Goal: Task Accomplishment & Management: Manage account settings

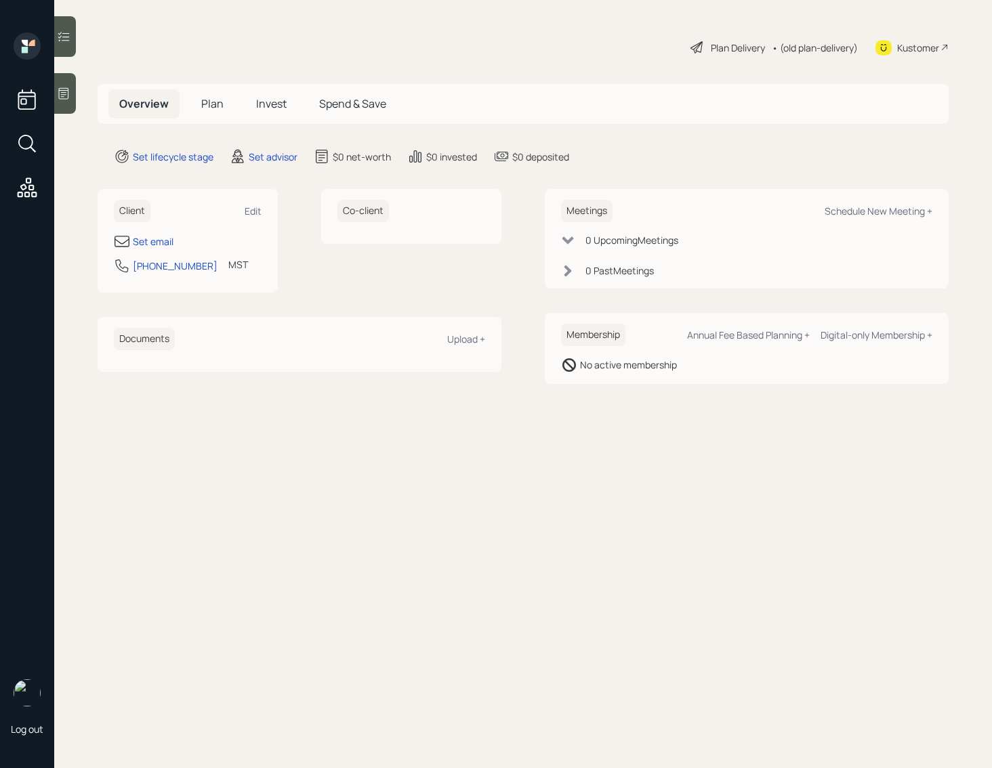
click at [65, 91] on icon at bounding box center [64, 94] width 14 height 14
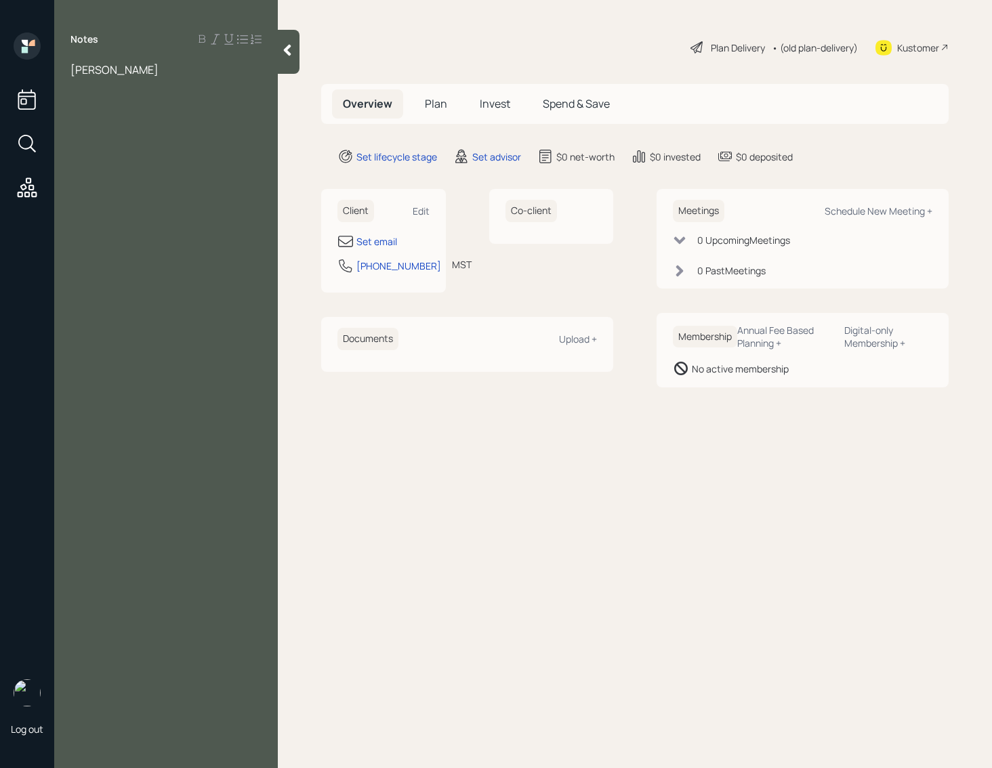
click at [72, 70] on span "[PERSON_NAME]" at bounding box center [114, 69] width 88 height 15
click at [180, 77] on div "Notes [PERSON_NAME]" at bounding box center [166, 392] width 224 height 719
click at [165, 73] on div "[PERSON_NAME]" at bounding box center [165, 69] width 191 height 15
click at [163, 79] on div "Assets" at bounding box center [165, 84] width 191 height 15
click at [163, 75] on div "[PERSON_NAME]" at bounding box center [165, 69] width 191 height 15
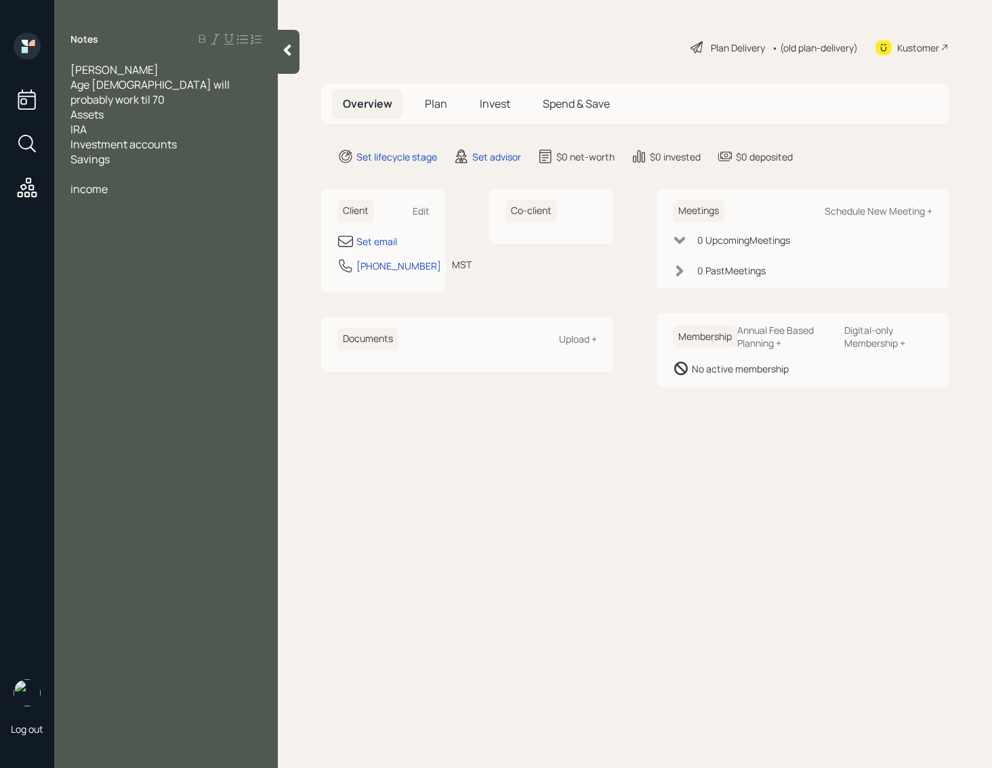
click at [131, 182] on div "income" at bounding box center [165, 189] width 191 height 15
click at [245, 85] on div "Age [DEMOGRAPHIC_DATA] will probably work til 70" at bounding box center [165, 92] width 191 height 30
click at [157, 107] on div "doesnt" at bounding box center [165, 114] width 191 height 15
click at [149, 122] on div "Assets" at bounding box center [165, 129] width 191 height 15
click at [121, 122] on div "Assets" at bounding box center [165, 129] width 191 height 15
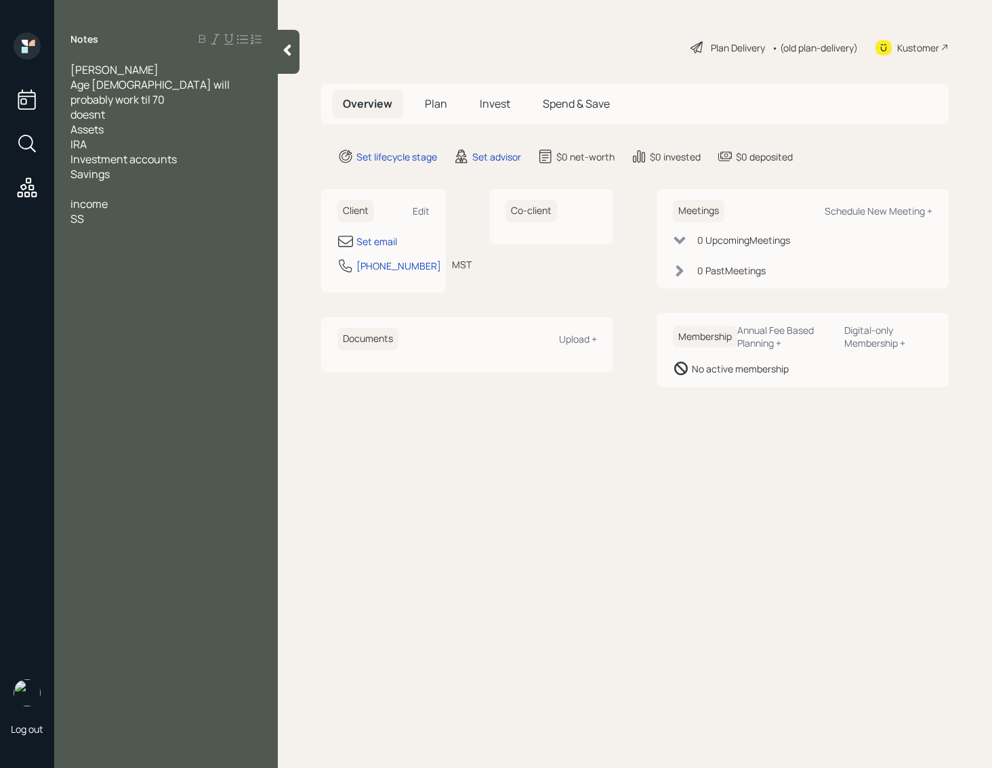
click at [121, 122] on div "Assets" at bounding box center [165, 129] width 191 height 15
click at [120, 107] on div "doesnt" at bounding box center [165, 114] width 191 height 15
click at [104, 137] on span "Assets" at bounding box center [86, 144] width 33 height 15
click at [114, 152] on div "IRA" at bounding box center [165, 159] width 191 height 15
click at [181, 182] on div "Savings" at bounding box center [165, 189] width 191 height 15
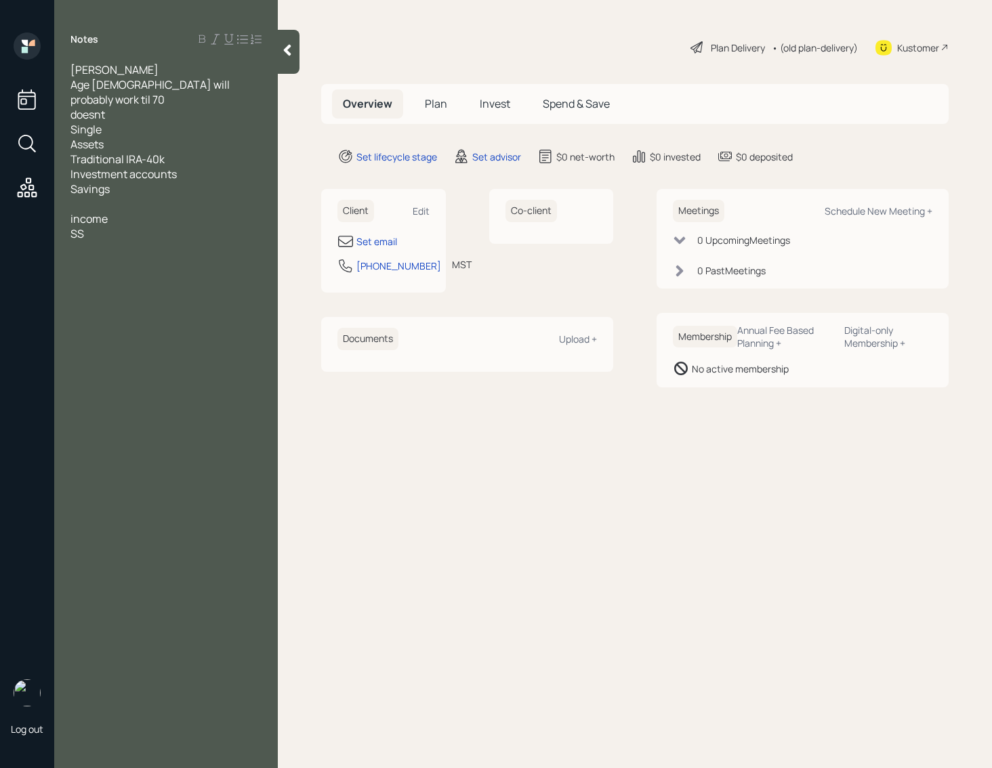
click at [184, 152] on div "Traditional IRA-40k" at bounding box center [165, 159] width 191 height 15
click at [201, 182] on div "Investment accounts" at bounding box center [165, 189] width 191 height 15
click at [174, 182] on span "brokerage accounts - 100k" at bounding box center [135, 189] width 131 height 15
click at [131, 211] on div "Savings" at bounding box center [165, 218] width 191 height 15
click at [222, 182] on span "brokerage accounts with samae company- 100k" at bounding box center [150, 197] width 161 height 30
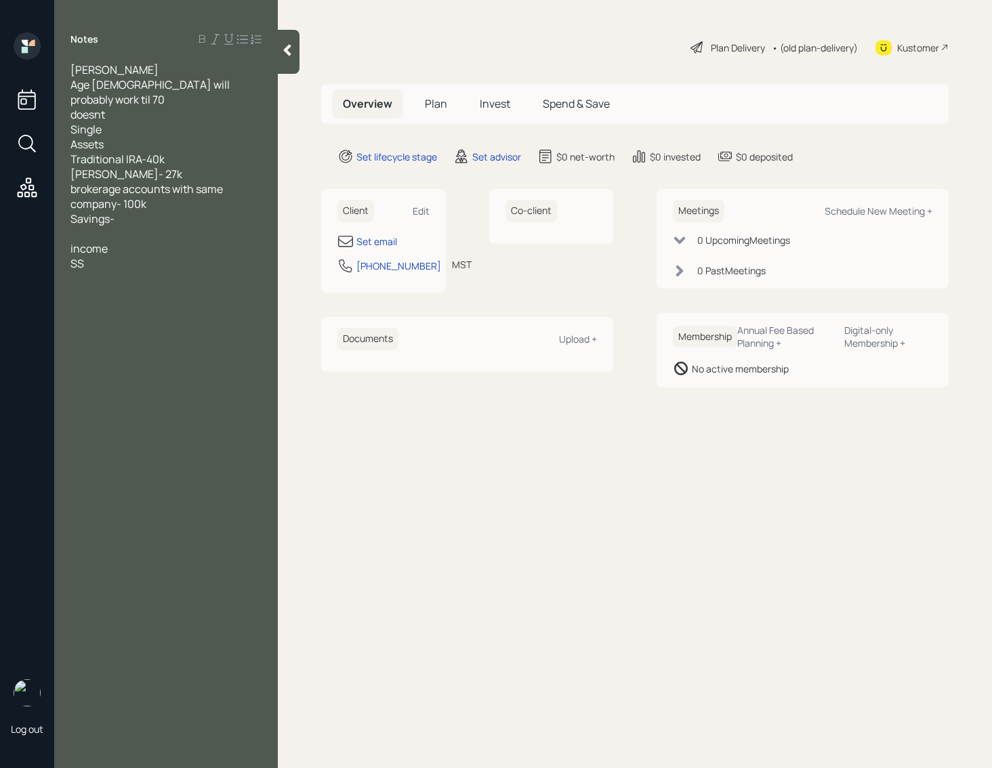
click at [137, 211] on div "Savings-" at bounding box center [165, 218] width 191 height 15
click at [119, 301] on div "income" at bounding box center [165, 308] width 191 height 15
click at [109, 272] on span "no mortage" at bounding box center [98, 278] width 57 height 15
click at [124, 302] on div "income" at bounding box center [165, 308] width 191 height 15
click at [149, 331] on div at bounding box center [165, 338] width 191 height 15
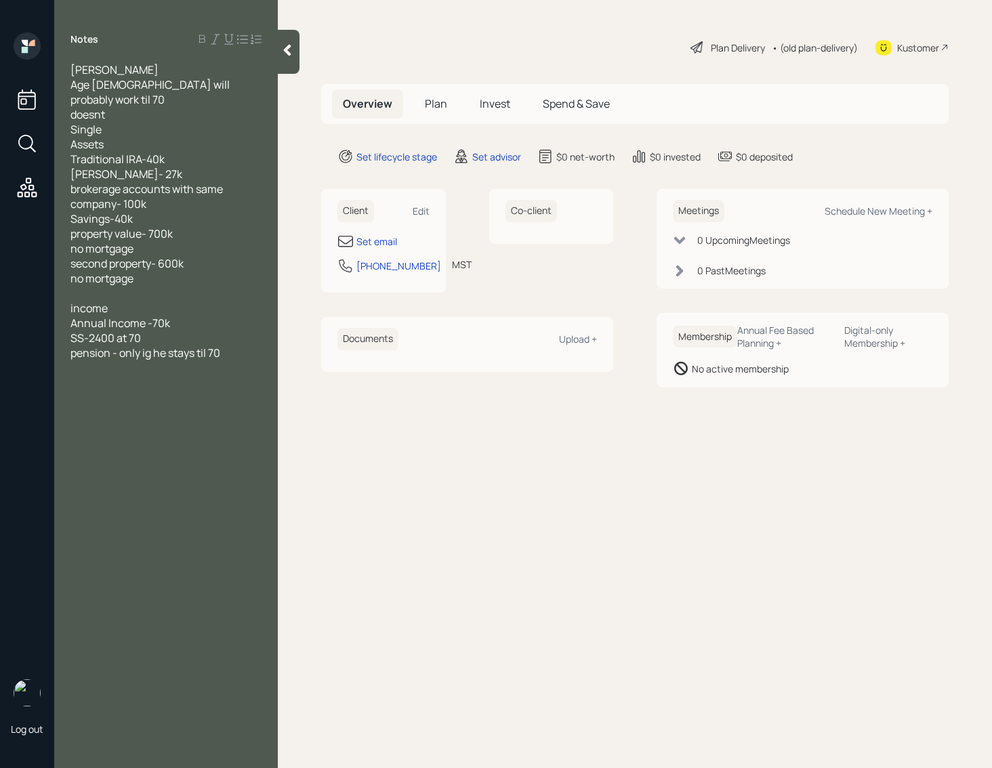
click at [158, 331] on div "SS-2400 at 70" at bounding box center [165, 338] width 191 height 15
click at [228, 345] on div "pension - only ig he stays til 70" at bounding box center [165, 352] width 191 height 15
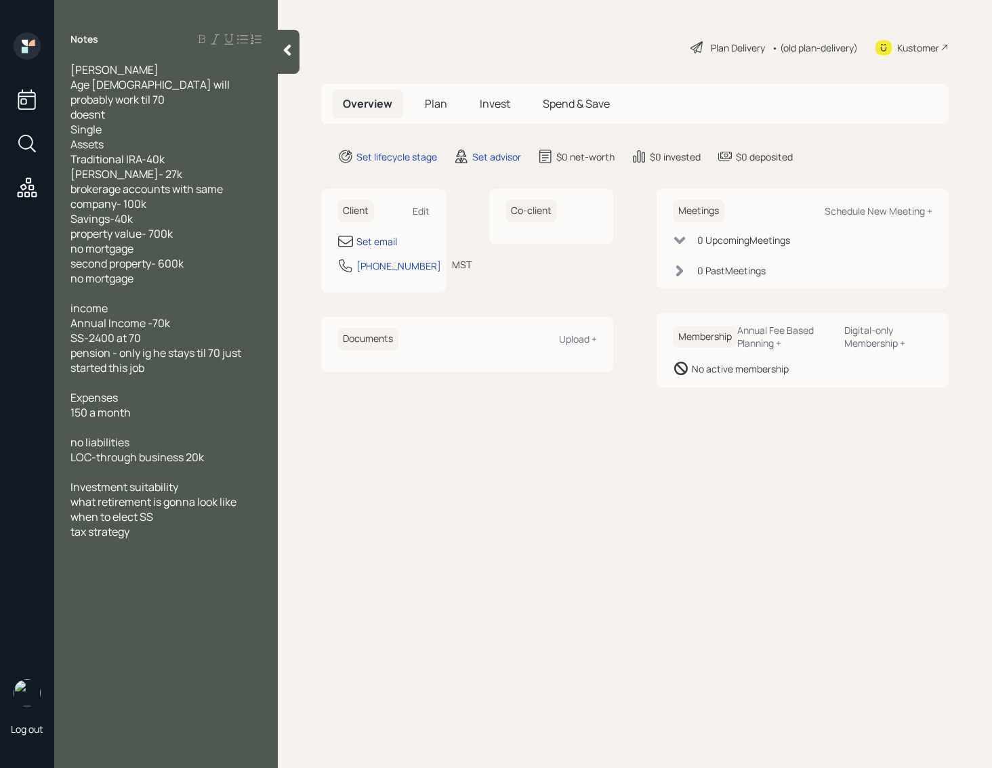
click at [381, 239] on div "Set email" at bounding box center [376, 241] width 41 height 14
select select "America/[GEOGRAPHIC_DATA]"
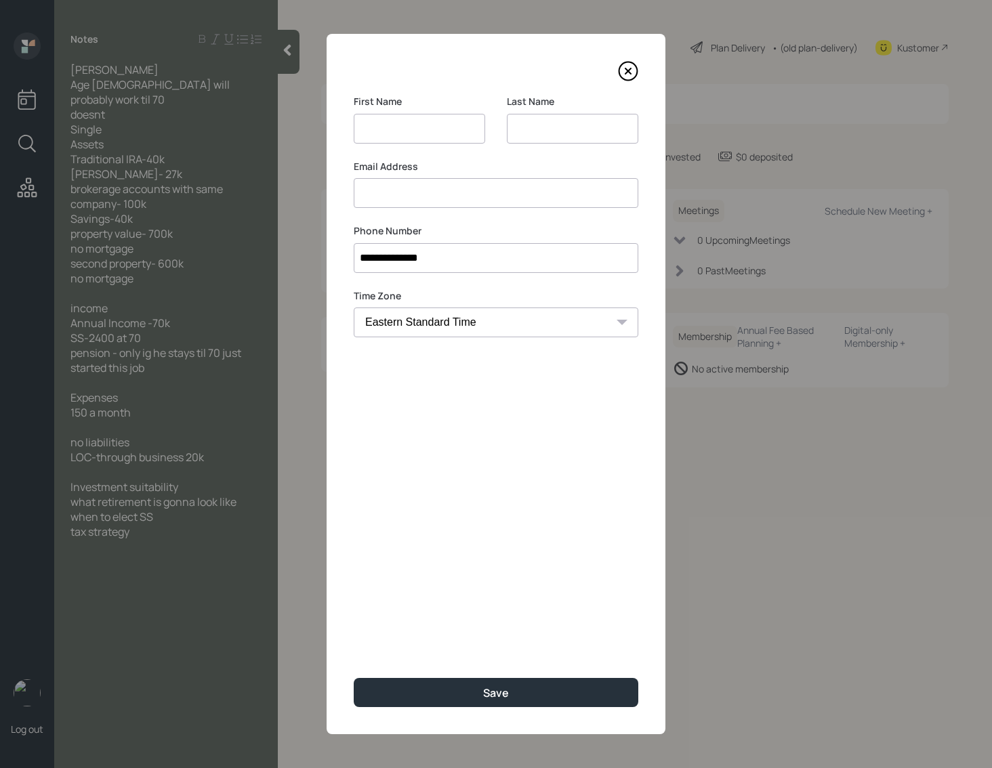
click at [398, 124] on input at bounding box center [419, 129] width 131 height 30
type input "Ddeennis"
click at [536, 125] on input at bounding box center [572, 129] width 131 height 30
type input "[PERSON_NAME]"
click at [377, 131] on input "Ddeennis" at bounding box center [419, 129] width 131 height 30
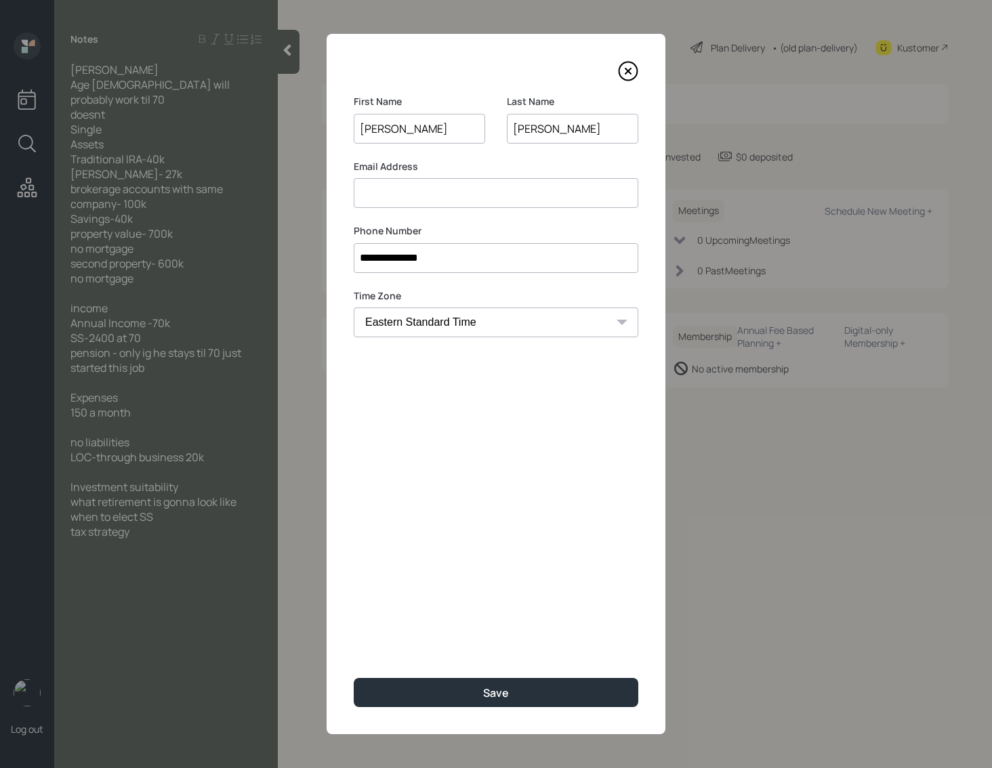
type input "[PERSON_NAME]"
click at [427, 199] on input at bounding box center [496, 193] width 285 height 30
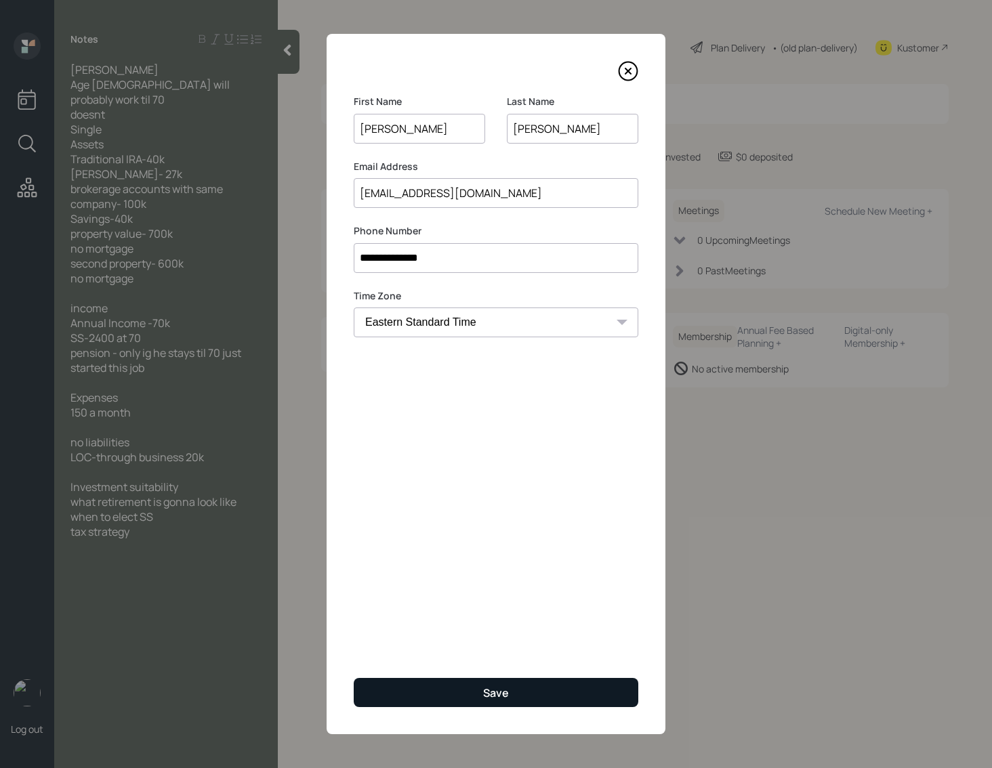
type input "[EMAIL_ADDRESS][DOMAIN_NAME]"
click at [492, 691] on div "Save" at bounding box center [496, 693] width 26 height 15
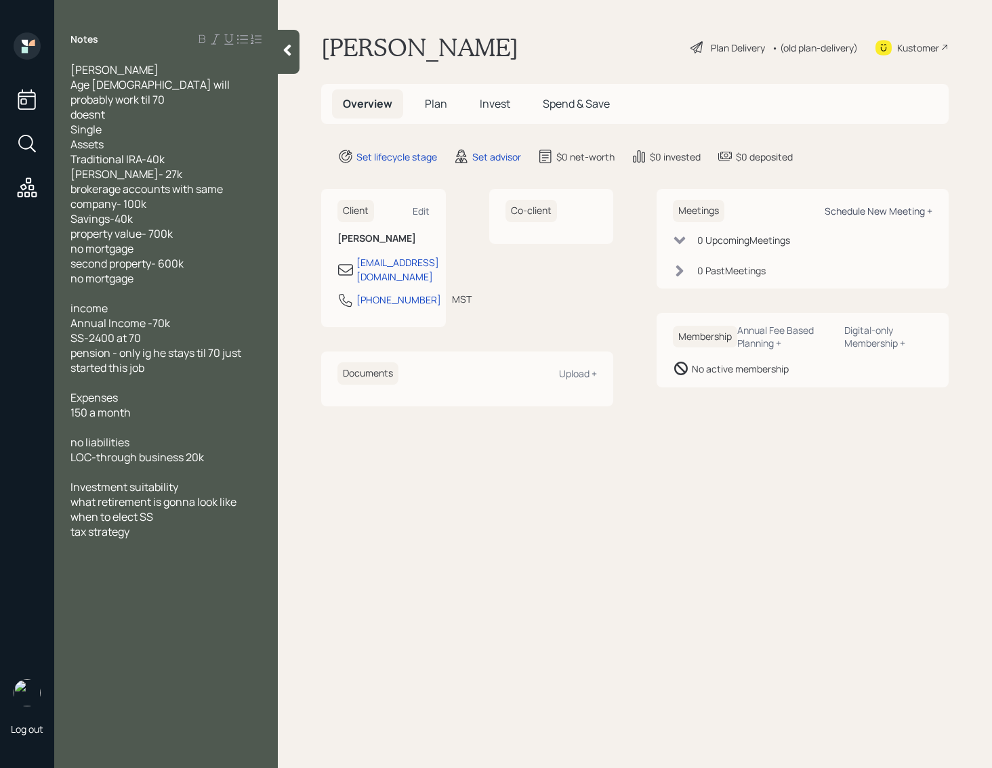
click at [895, 208] on div "Schedule New Meeting +" at bounding box center [878, 211] width 108 height 13
select select "round-[PERSON_NAME]"
